Goal: Task Accomplishment & Management: Manage account settings

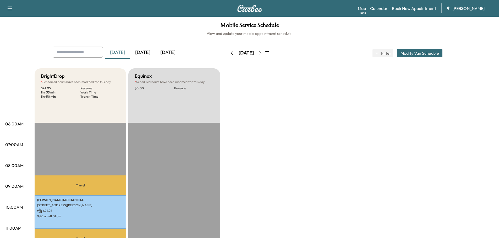
click at [269, 53] on icon "button" at bounding box center [267, 53] width 4 height 4
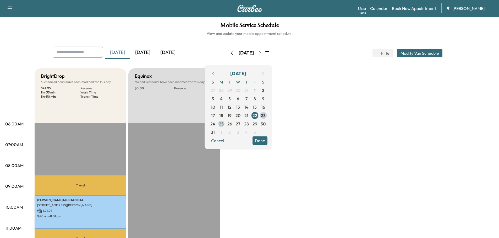
click at [224, 124] on span "25" at bounding box center [221, 124] width 5 height 6
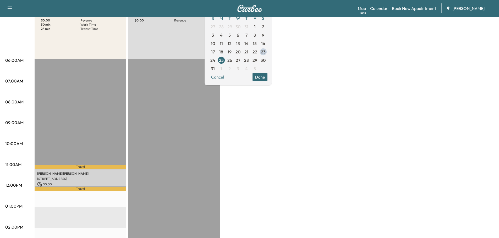
scroll to position [52, 0]
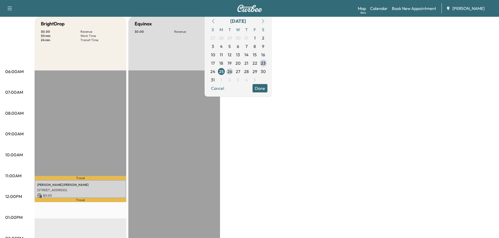
click at [232, 71] on span "26" at bounding box center [229, 71] width 5 height 6
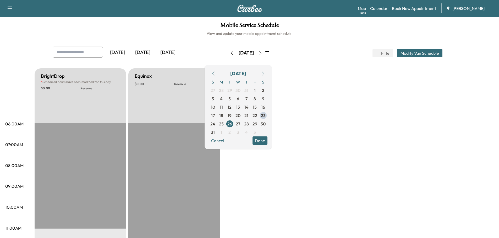
click at [425, 53] on button "Modify Van Schedule" at bounding box center [419, 53] width 45 height 8
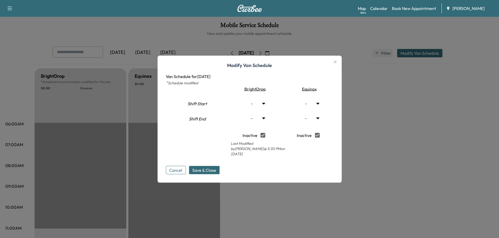
type input "**"
click at [209, 168] on span "Save & Close" at bounding box center [204, 170] width 24 height 6
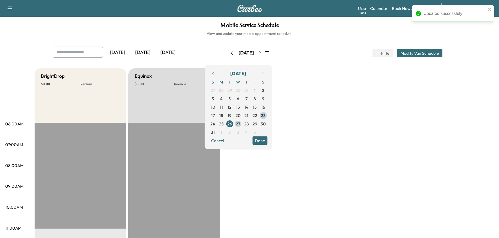
click at [240, 123] on span "27" at bounding box center [238, 124] width 4 height 6
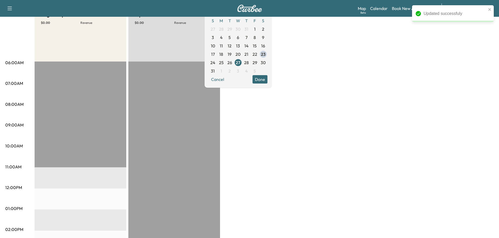
scroll to position [52, 0]
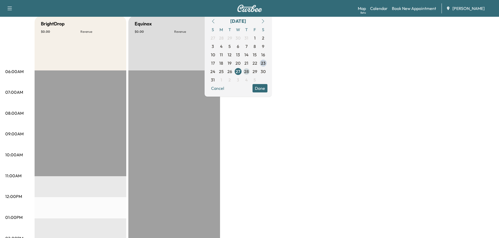
click at [249, 71] on span "28" at bounding box center [246, 71] width 5 height 6
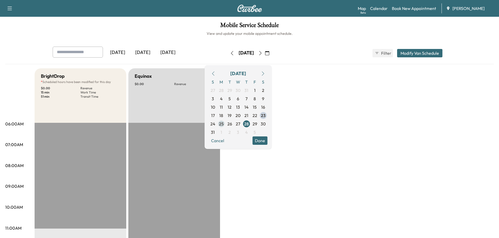
click at [224, 123] on span "25" at bounding box center [221, 124] width 5 height 6
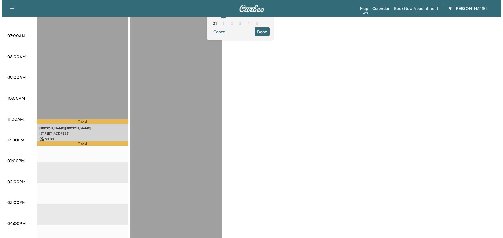
scroll to position [131, 0]
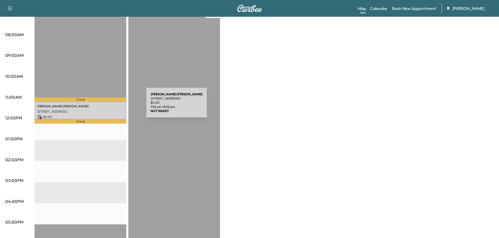
click at [107, 106] on p "[PERSON_NAME]" at bounding box center [80, 106] width 86 height 4
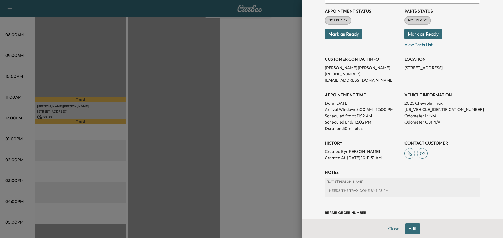
scroll to position [72, 0]
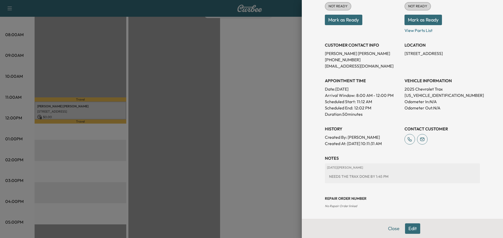
click at [417, 96] on p "[US_VEHICLE_IDENTIFICATION_NUMBER]" at bounding box center [441, 95] width 75 height 6
click at [418, 96] on p "[US_VEHICLE_IDENTIFICATION_NUMBER]" at bounding box center [441, 95] width 75 height 6
copy p "[US_VEHICLE_IDENTIFICATION_NUMBER]"
